Goal: Find specific page/section: Find specific page/section

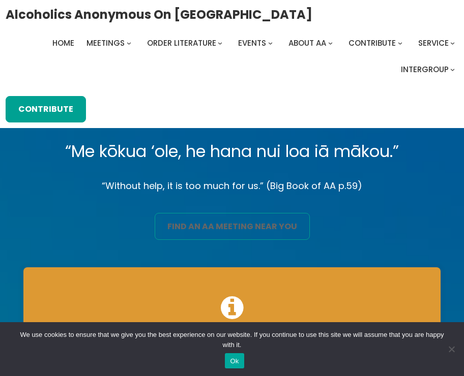
click at [186, 215] on link "find an aa meeting near you" at bounding box center [232, 226] width 155 height 26
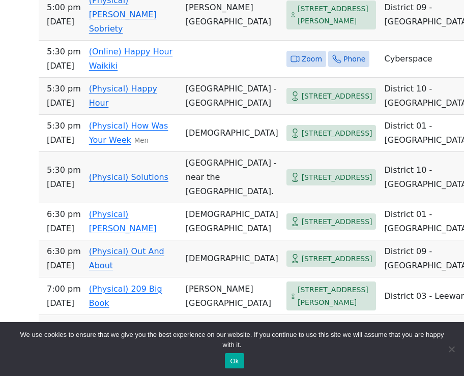
scroll to position [830, 0]
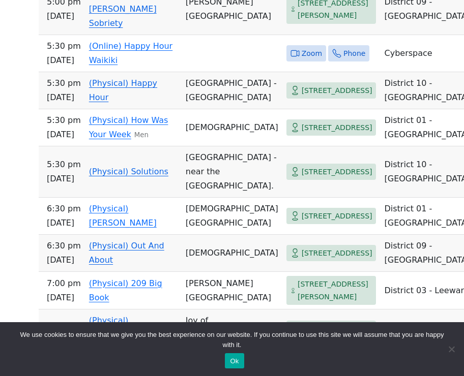
click at [135, 176] on link "(Physical) Solutions" at bounding box center [128, 172] width 79 height 10
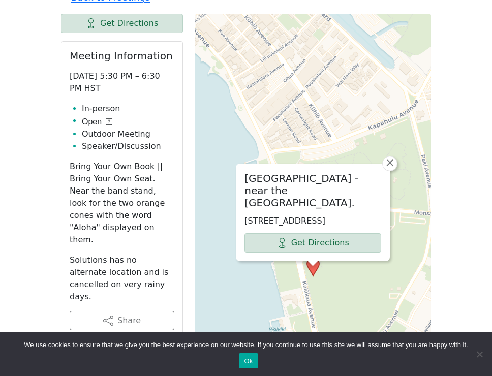
scroll to position [542, 0]
